Goal: Information Seeking & Learning: Learn about a topic

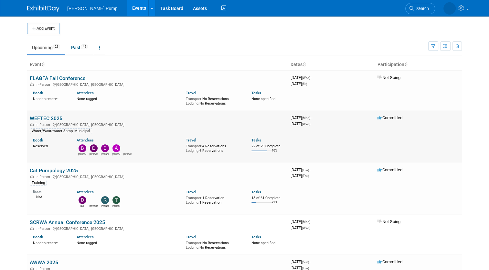
click at [45, 117] on link "WEFTEC 2025" at bounding box center [46, 118] width 33 height 6
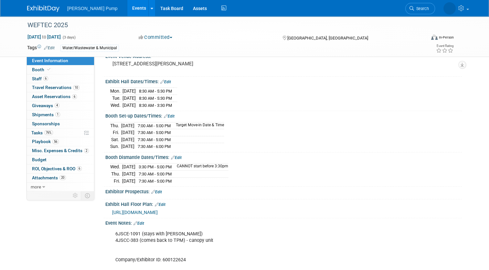
scroll to position [52, 0]
click at [158, 209] on span "[URL][DOMAIN_NAME]" at bounding box center [135, 211] width 46 height 5
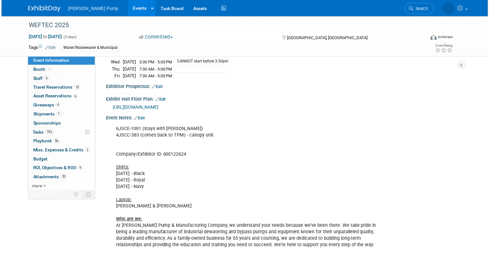
scroll to position [156, 0]
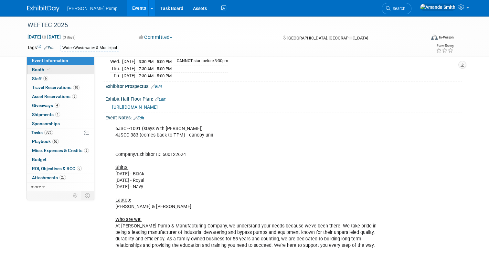
click at [59, 68] on link "Booth" at bounding box center [60, 69] width 67 height 9
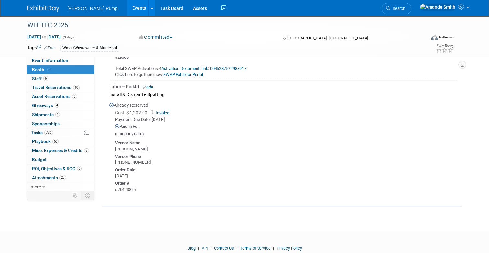
scroll to position [932, 0]
click at [51, 84] on link "10 Travel Reservations 10" at bounding box center [60, 87] width 67 height 9
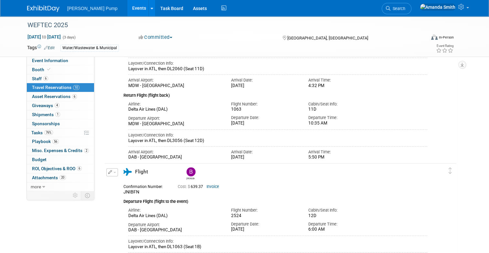
scroll to position [470, 0]
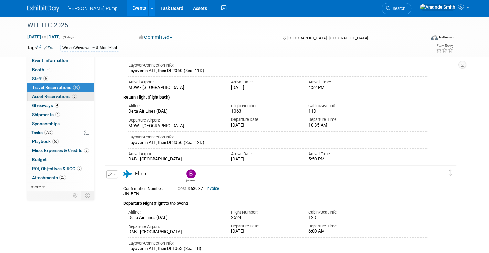
click at [41, 94] on span "Asset Reservations 6" at bounding box center [54, 96] width 45 height 5
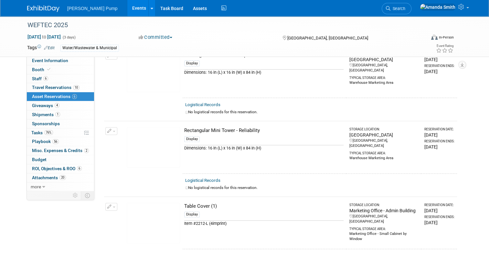
scroll to position [186, 0]
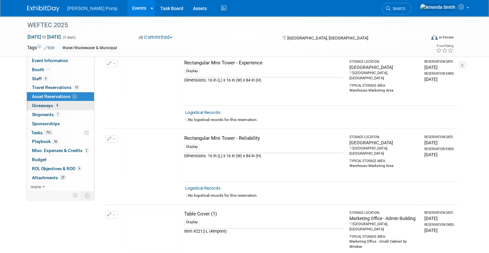
click at [41, 105] on span "Giveaways 4" at bounding box center [45, 105] width 27 height 5
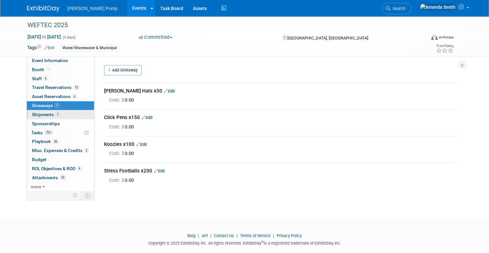
click at [32, 114] on span "Shipments 1" at bounding box center [46, 114] width 28 height 5
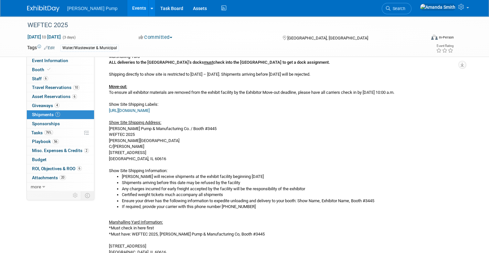
scroll to position [113, 0]
click at [35, 142] on span "Playbook 56" at bounding box center [45, 141] width 27 height 5
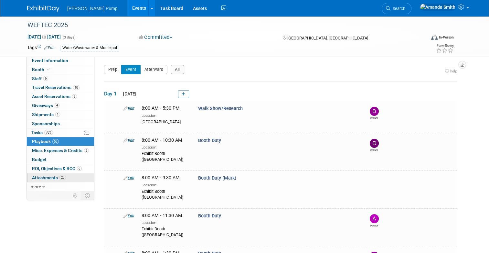
click at [38, 175] on span "Attachments 20" at bounding box center [49, 177] width 34 height 5
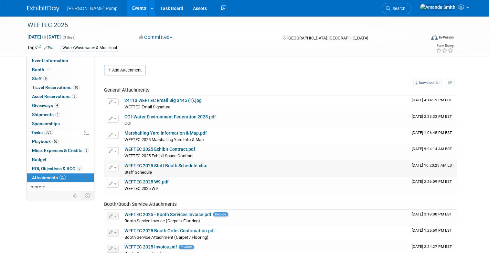
click at [151, 164] on link "WEFTEC 2025 Staff Booth Schedule.xlsx" at bounding box center [165, 165] width 82 height 5
click at [35, 152] on span "Misc. Expenses & Credits 2" at bounding box center [60, 150] width 57 height 5
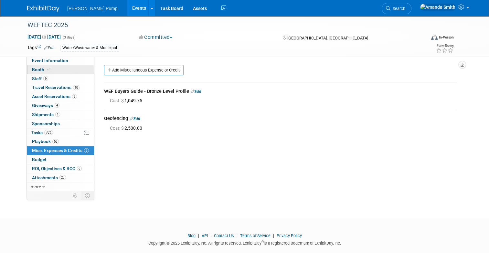
click at [34, 70] on span "Booth" at bounding box center [42, 69] width 20 height 5
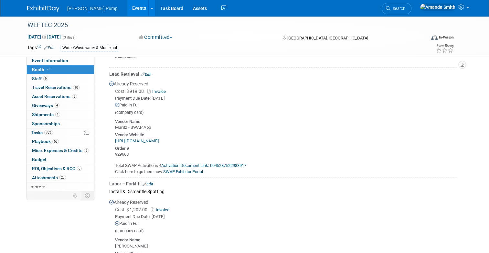
scroll to position [835, 0]
click at [44, 170] on span "ROI, Objectives & ROO 6" at bounding box center [57, 168] width 50 height 5
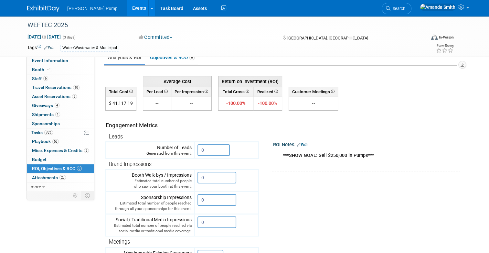
scroll to position [12, 0]
click at [169, 60] on link "Objectives & ROO 6" at bounding box center [172, 57] width 52 height 13
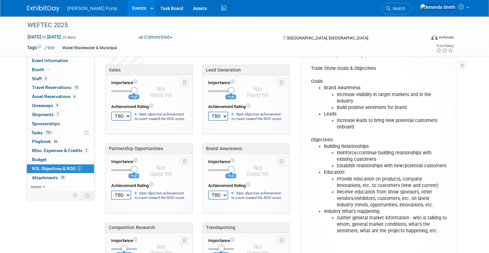
scroll to position [0, 0]
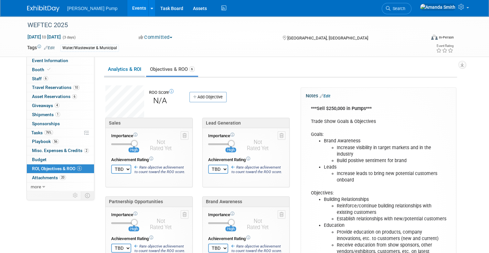
click at [115, 69] on link "Analytics & ROI" at bounding box center [124, 69] width 41 height 13
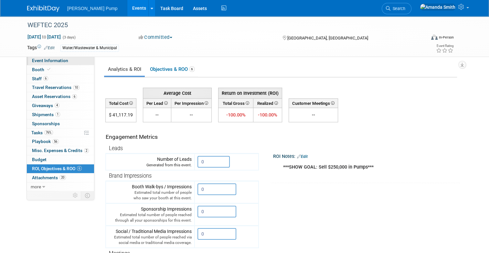
click at [52, 59] on span "Event Information" at bounding box center [50, 60] width 36 height 5
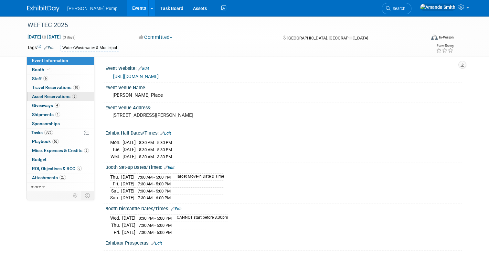
click at [44, 96] on span "Asset Reservations 6" at bounding box center [54, 96] width 45 height 5
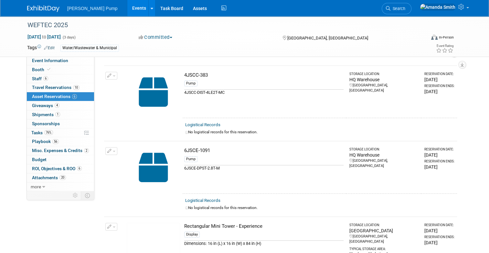
scroll to position [34, 0]
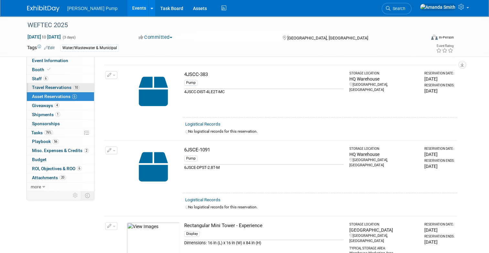
click at [53, 87] on span "Travel Reservations 10" at bounding box center [56, 87] width 48 height 5
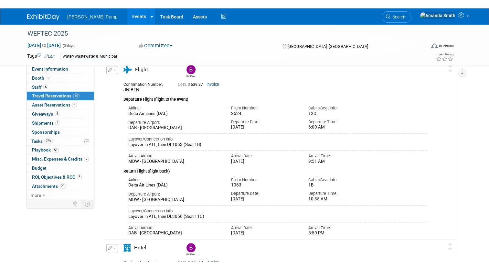
scroll to position [576, 0]
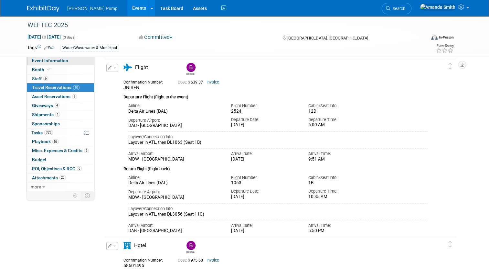
click at [53, 62] on span "Event Information" at bounding box center [50, 60] width 36 height 5
